Goal: Obtain resource: Obtain resource

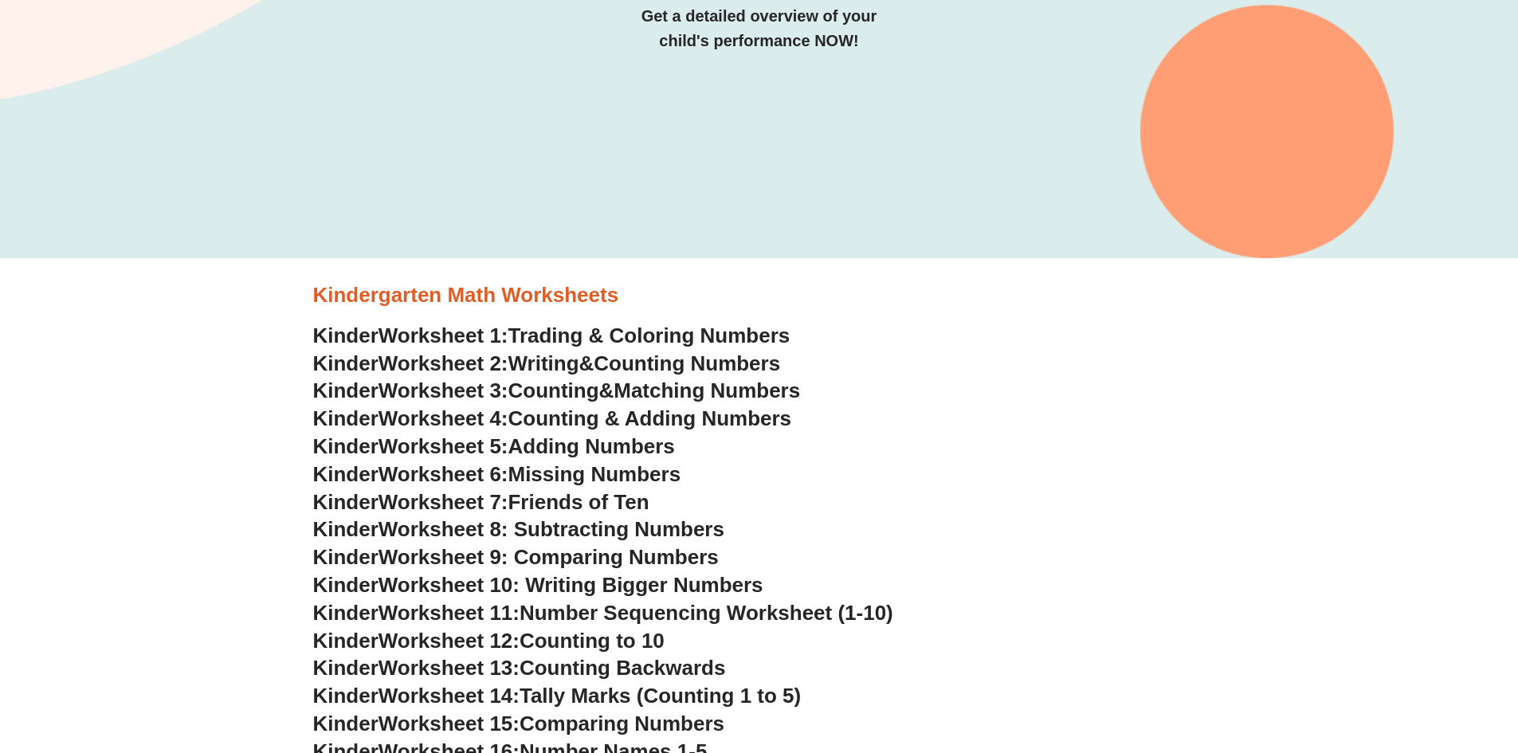
scroll to position [398, 0]
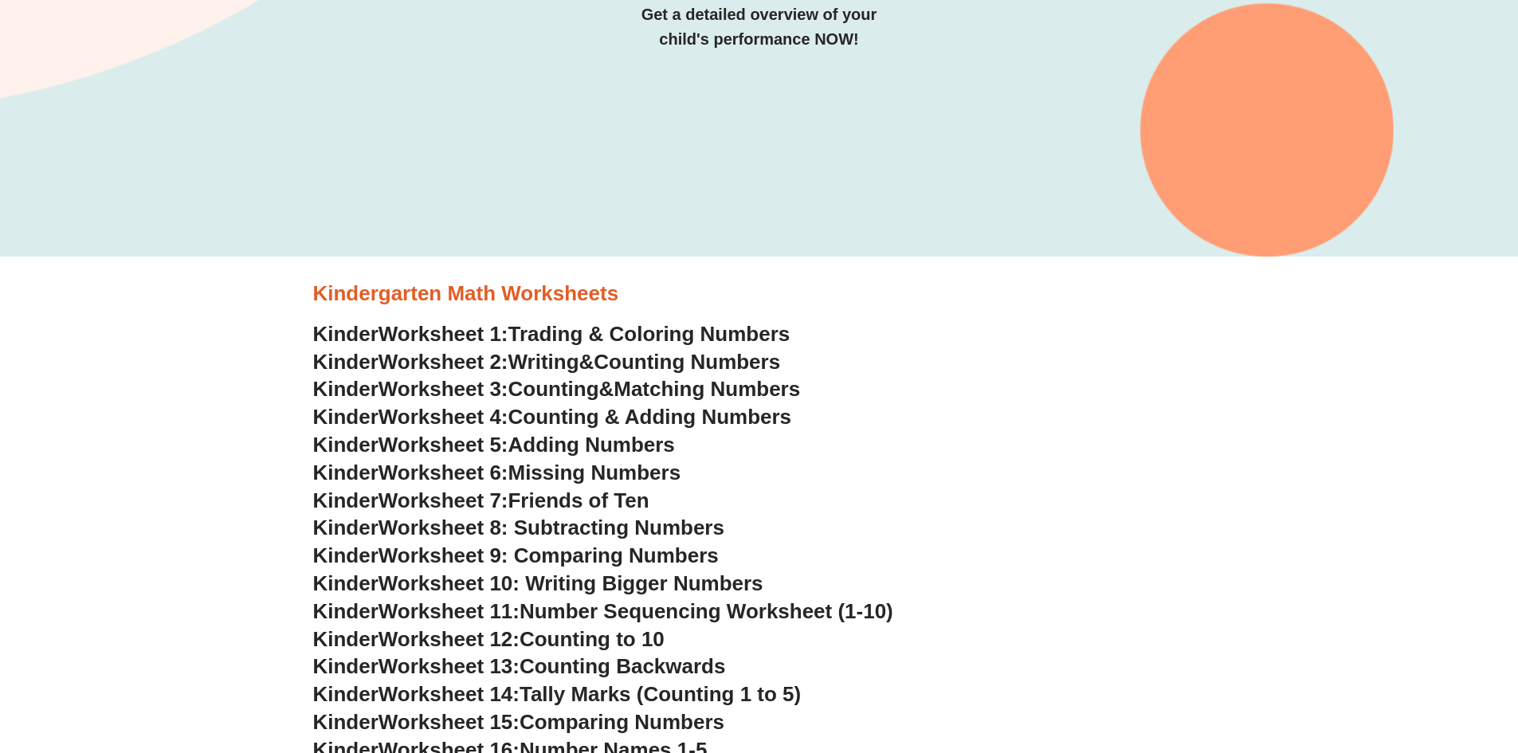
click at [655, 441] on span "Adding Numbers" at bounding box center [591, 445] width 167 height 24
click at [758, 619] on span "Number Sequencing Worksheet (1-10)" at bounding box center [707, 611] width 374 height 24
click at [594, 613] on span "Number Sequencing Worksheet (1-10)" at bounding box center [707, 611] width 374 height 24
click at [520, 603] on span "Worksheet 11:" at bounding box center [449, 611] width 141 height 24
click at [890, 612] on span "Number Sequencing Worksheet (1-10)" at bounding box center [707, 611] width 374 height 24
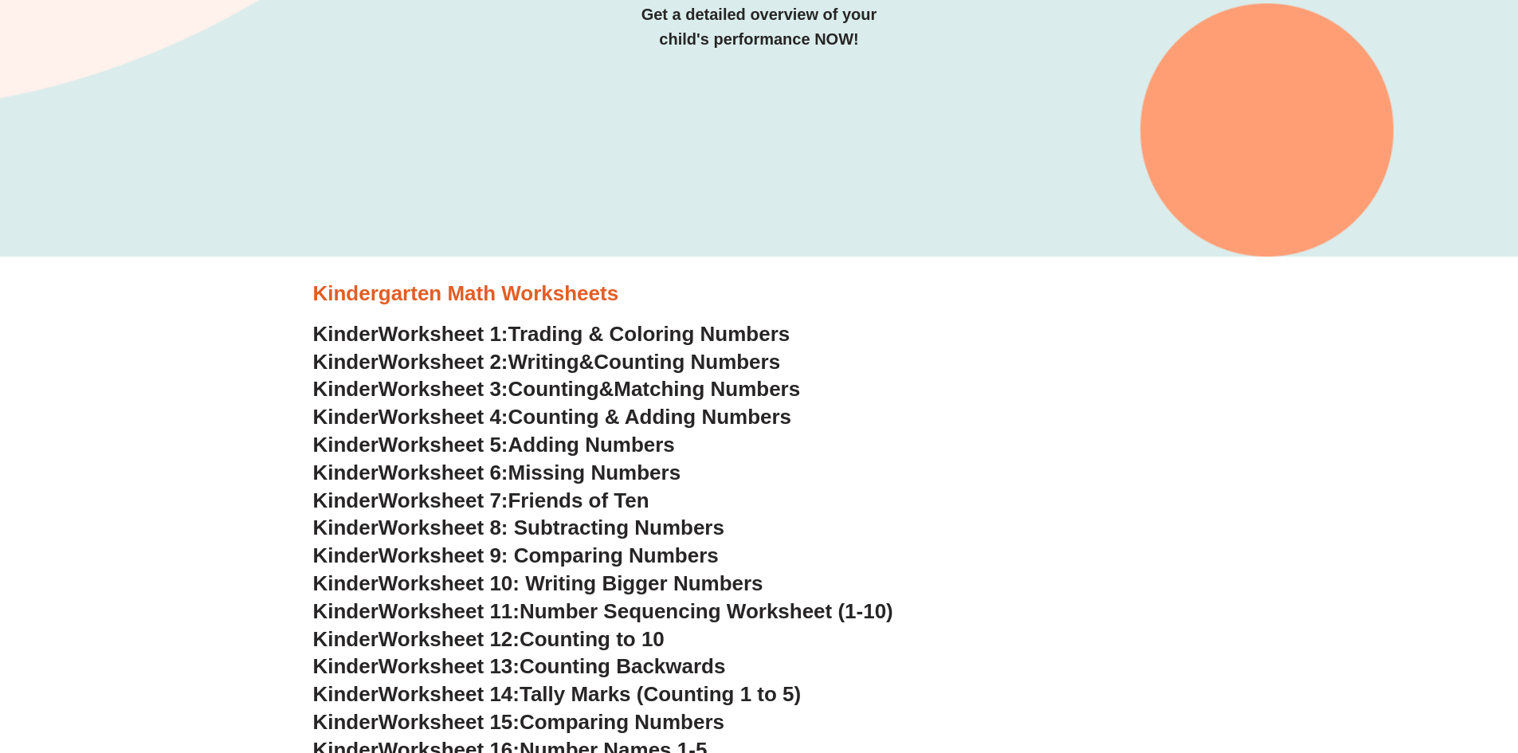
click at [893, 615] on span "Number Sequencing Worksheet (1-10)" at bounding box center [707, 611] width 374 height 24
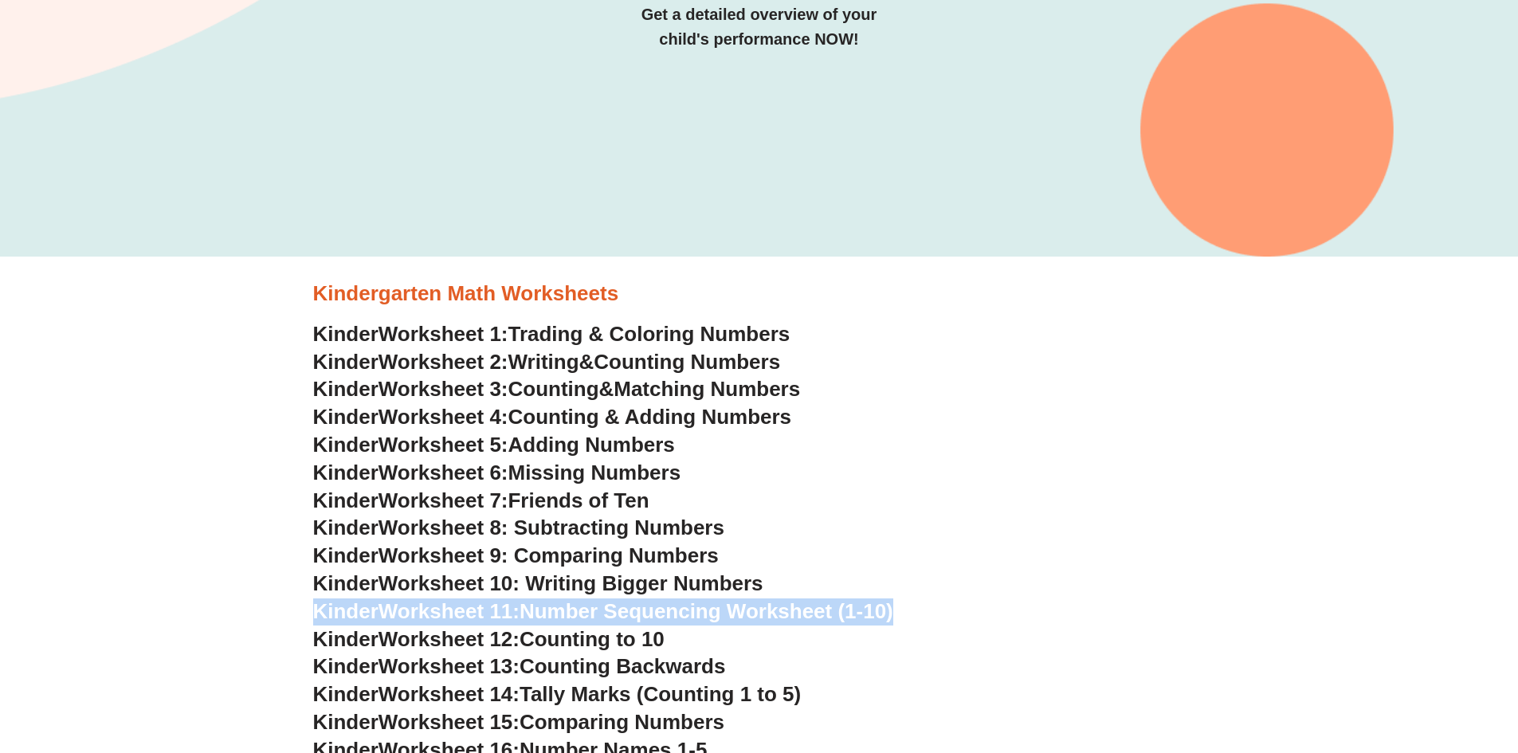
click at [893, 615] on span "Number Sequencing Worksheet (1-10)" at bounding box center [707, 611] width 374 height 24
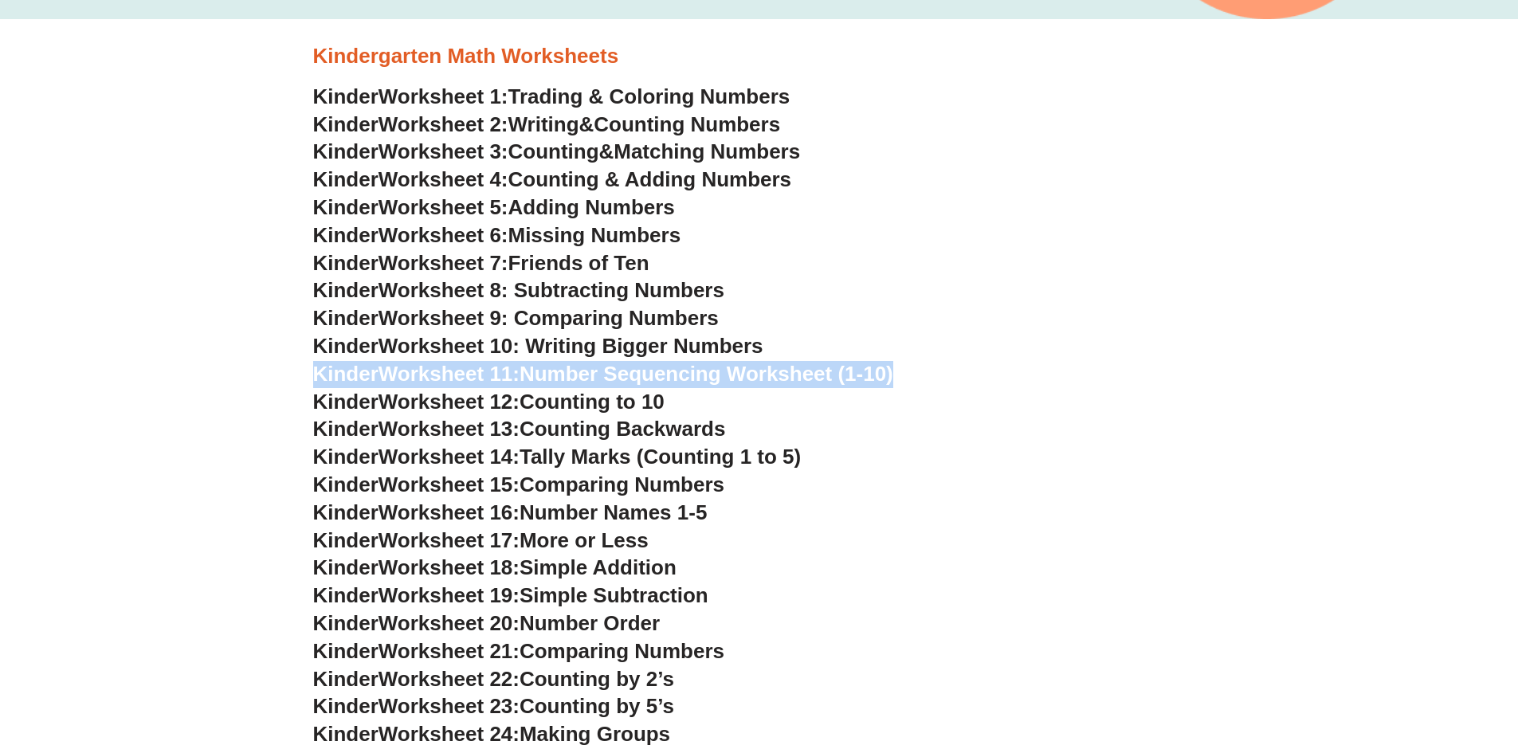
scroll to position [638, 0]
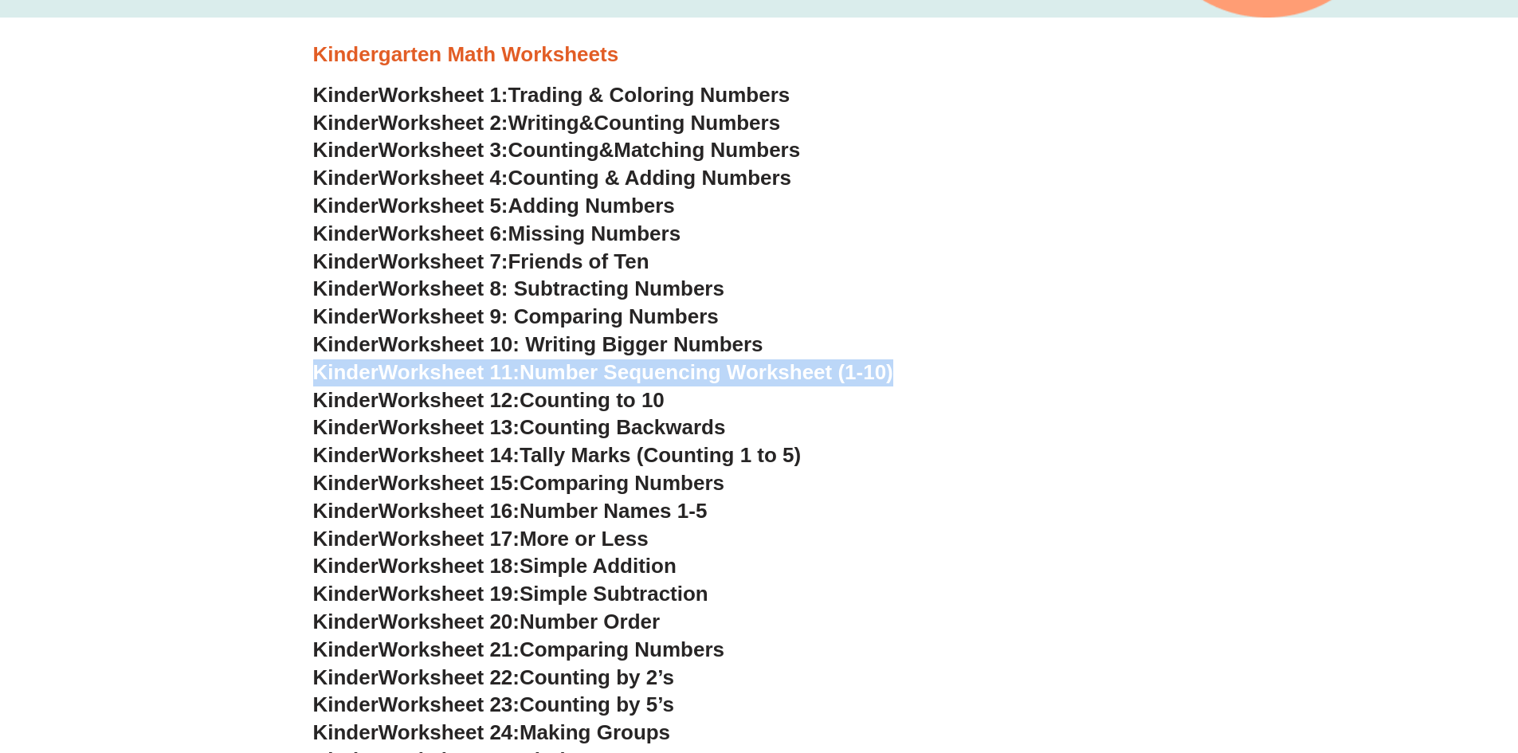
click at [572, 291] on span "Worksheet 8: Subtracting Numbers" at bounding box center [552, 289] width 346 height 24
click at [602, 258] on span "Friends of Ten" at bounding box center [578, 261] width 141 height 24
click at [645, 316] on span "Worksheet 9: Comparing Numbers" at bounding box center [549, 316] width 340 height 24
